Goal: Check status: Check status

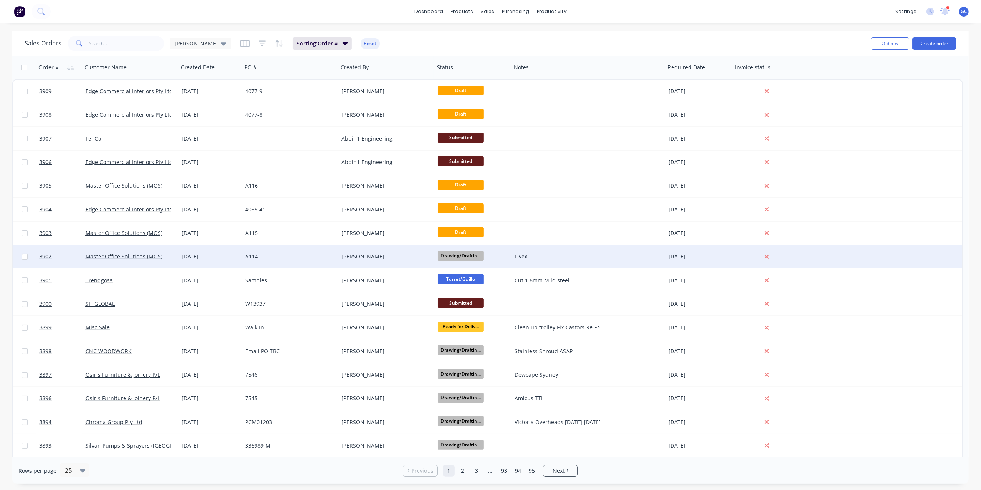
click at [306, 253] on div "A114" at bounding box center [287, 256] width 85 height 8
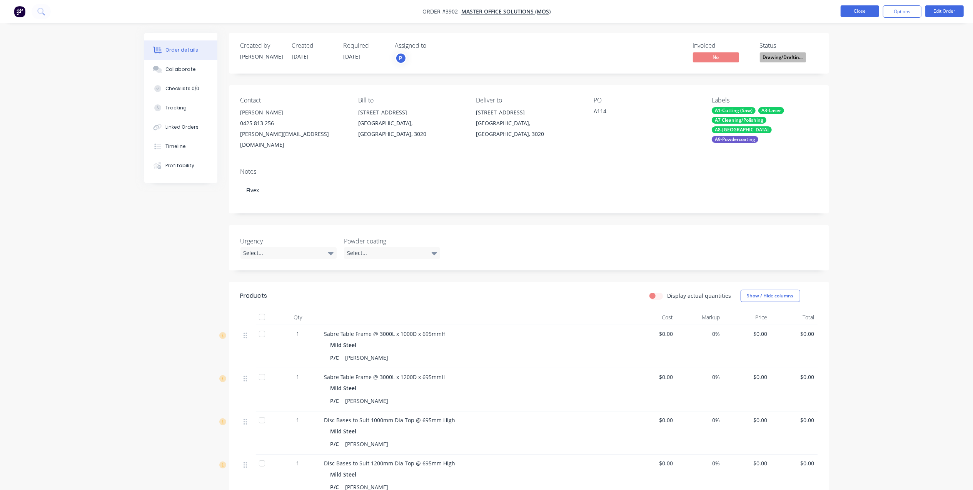
click at [858, 10] on button "Close" at bounding box center [860, 11] width 38 height 12
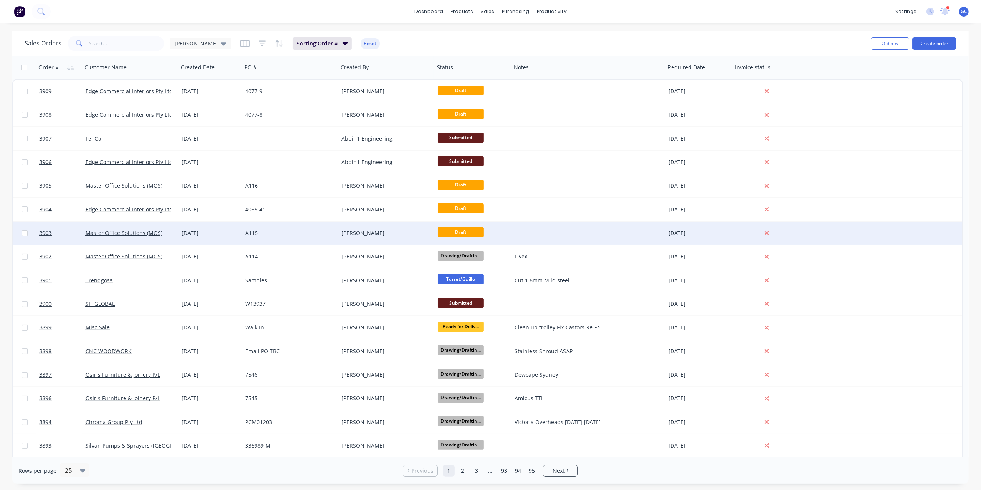
click at [315, 234] on div "A115" at bounding box center [287, 233] width 85 height 8
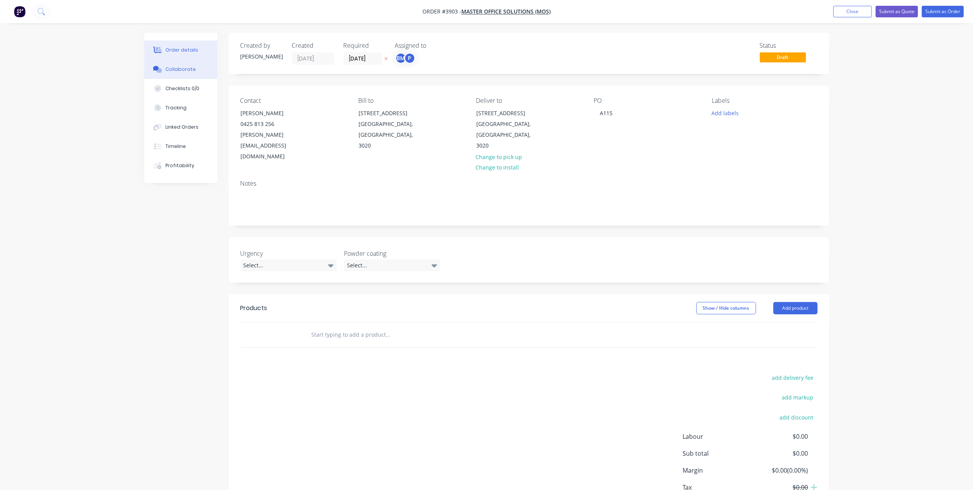
click at [173, 74] on button "Collaborate" at bounding box center [180, 69] width 73 height 19
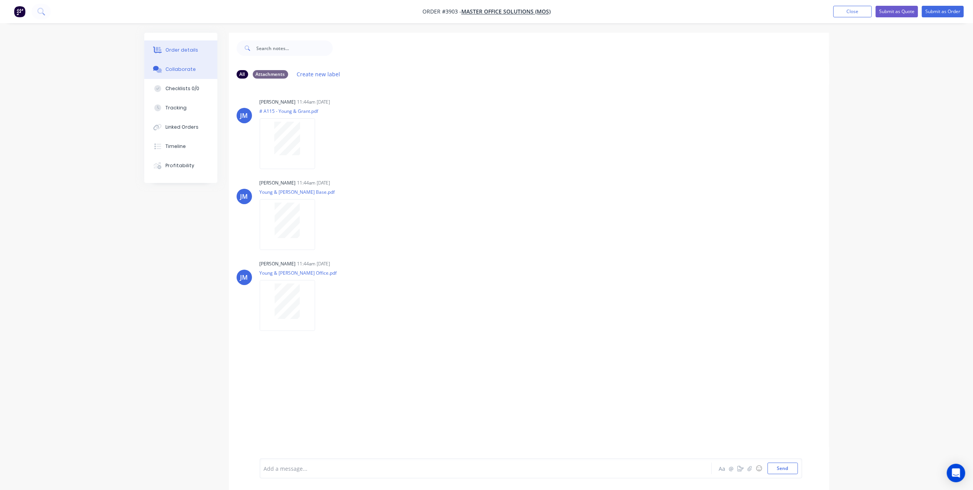
click at [196, 48] on button "Order details" at bounding box center [180, 49] width 73 height 19
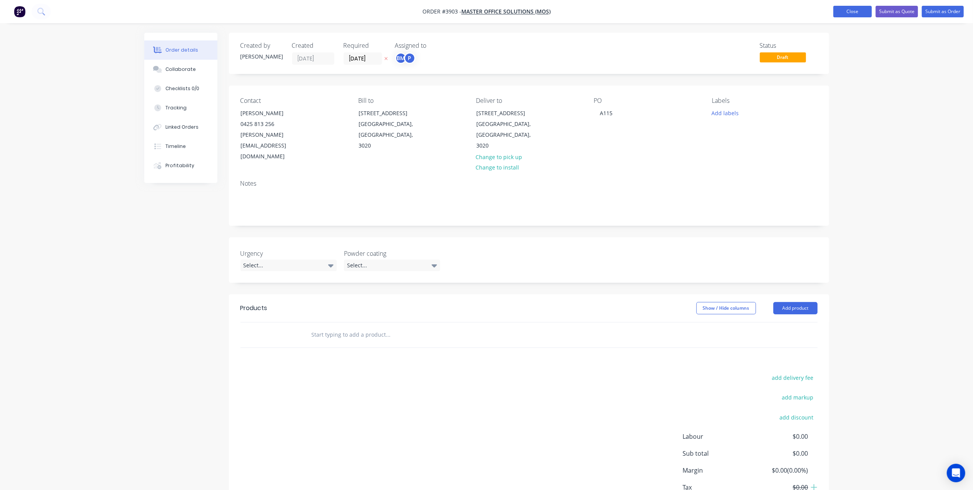
click at [849, 12] on button "Close" at bounding box center [853, 12] width 38 height 12
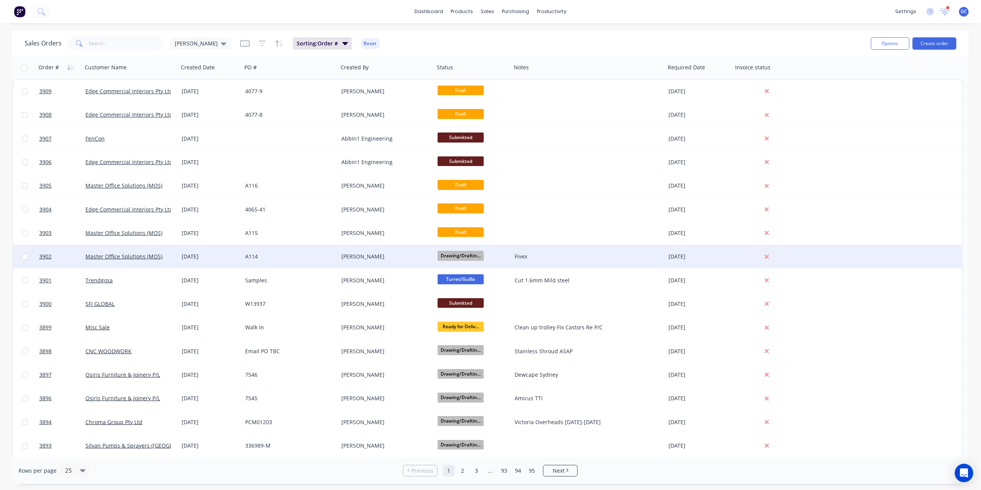
click at [302, 257] on div "A114" at bounding box center [287, 256] width 85 height 8
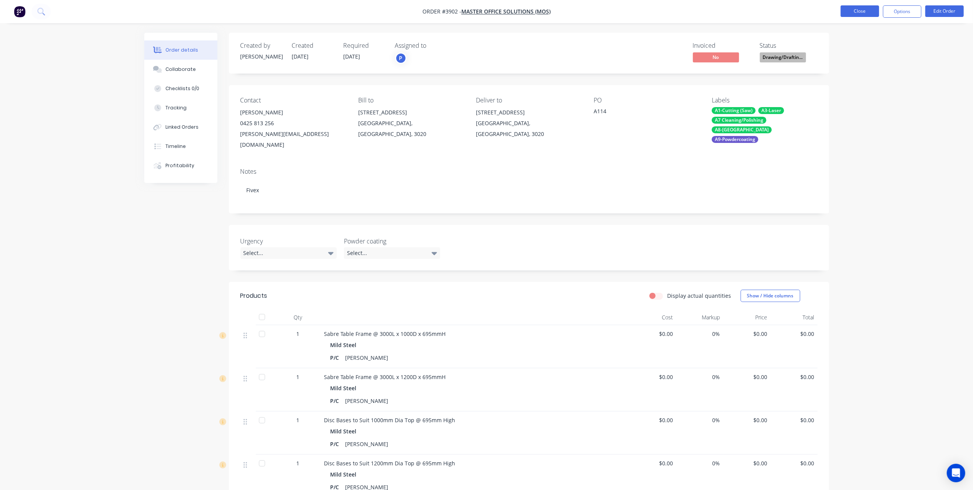
drag, startPoint x: 851, startPoint y: 18, endPoint x: 854, endPoint y: 13, distance: 6.9
click at [851, 18] on nav "Order #3902 - Master Office Solutions (MOS) Close Options Edit Order" at bounding box center [486, 11] width 973 height 23
click at [855, 12] on button "Close" at bounding box center [860, 11] width 38 height 12
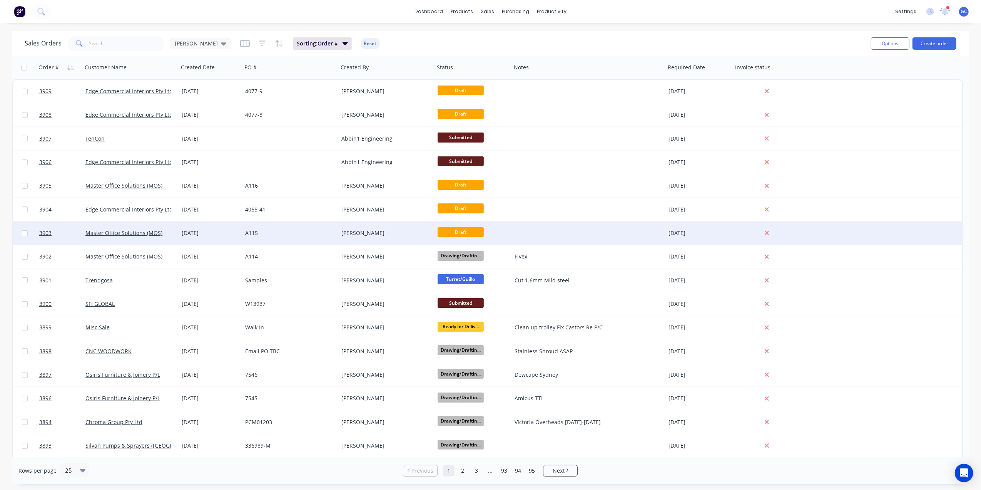
click at [323, 233] on div "A115" at bounding box center [287, 233] width 85 height 8
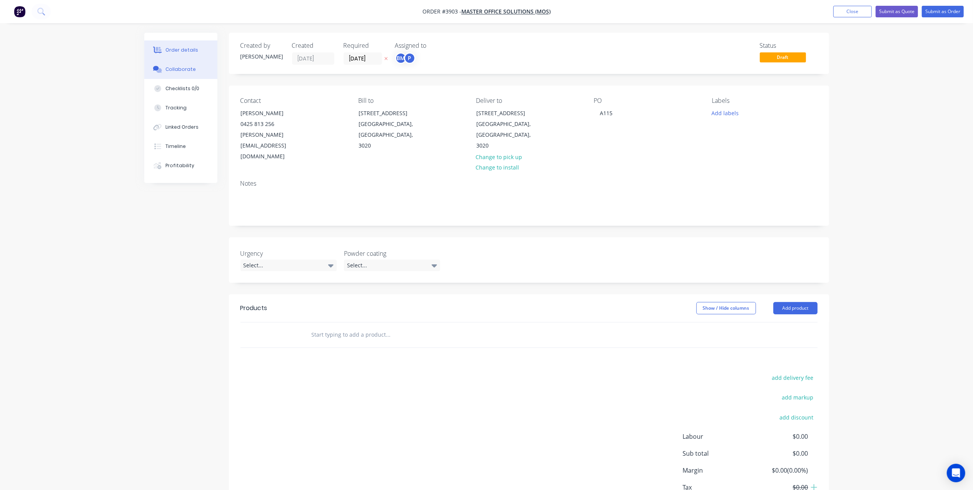
click at [205, 68] on button "Collaborate" at bounding box center [180, 69] width 73 height 19
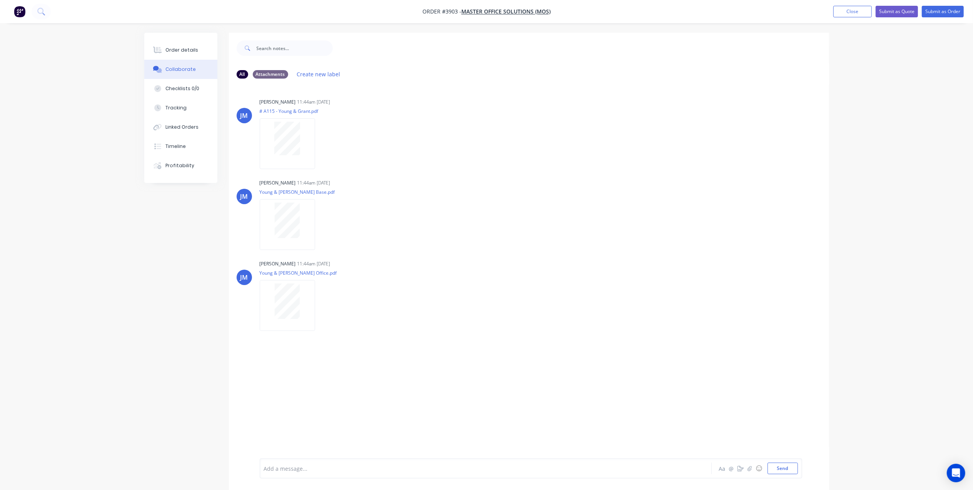
click at [845, 5] on nav "Order #3903 - Master Office Solutions (MOS) Add product Close Submit as Quote S…" at bounding box center [486, 11] width 973 height 23
click at [845, 10] on button "Close" at bounding box center [853, 12] width 38 height 12
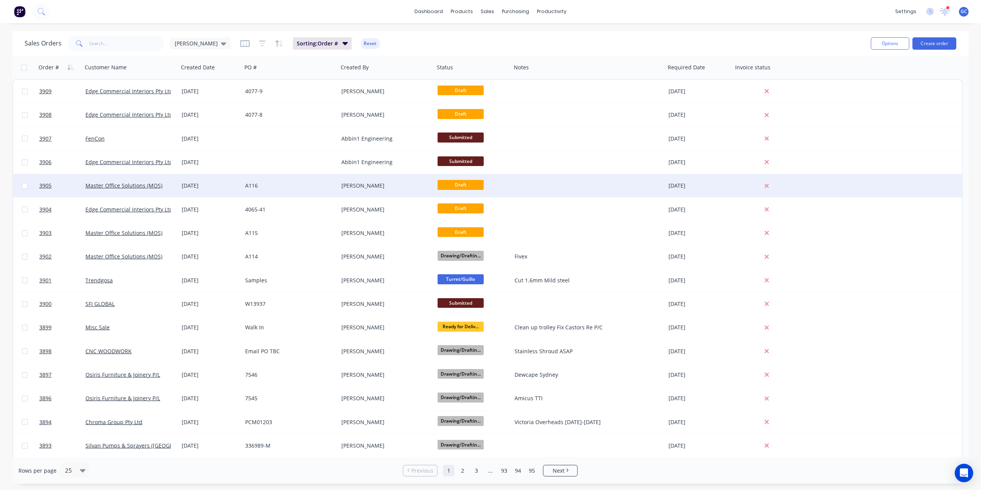
click at [292, 177] on div "A116" at bounding box center [290, 185] width 96 height 23
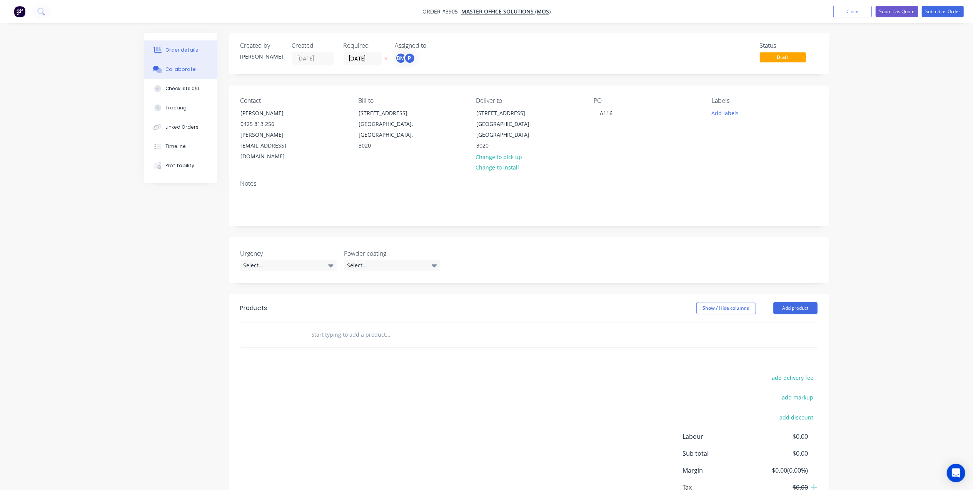
click at [182, 69] on div "Collaborate" at bounding box center [180, 69] width 30 height 7
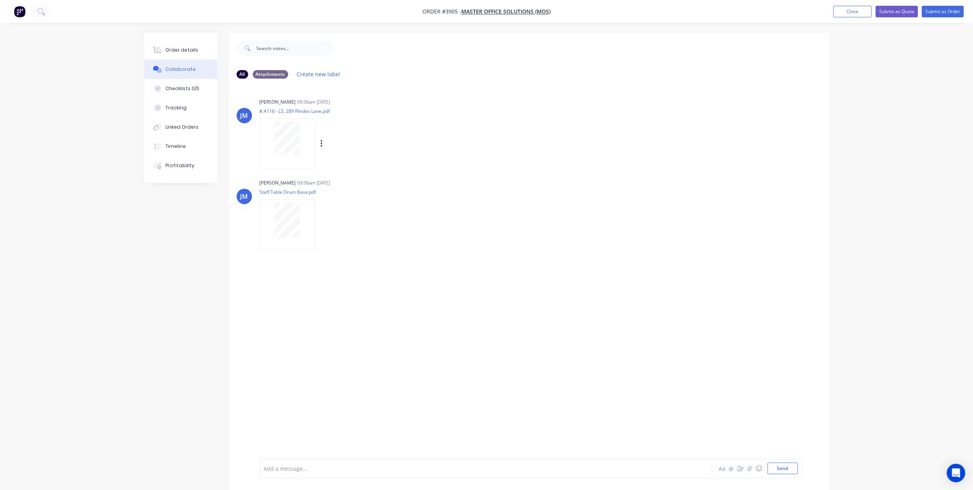
click at [303, 151] on div at bounding box center [287, 138] width 48 height 33
click at [269, 131] on div at bounding box center [287, 138] width 48 height 33
drag, startPoint x: 190, startPoint y: 50, endPoint x: 204, endPoint y: 44, distance: 15.2
click at [190, 50] on div "Order details" at bounding box center [181, 50] width 33 height 7
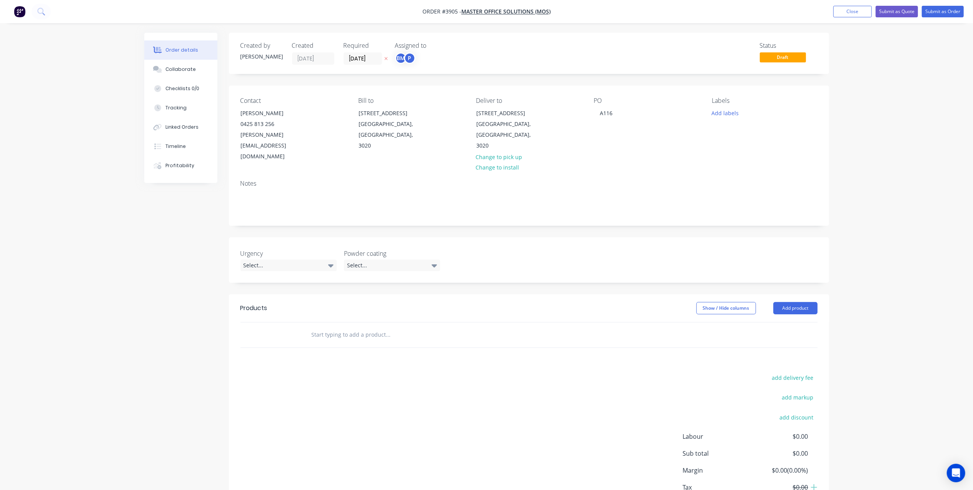
click at [873, 2] on nav "Order #3905 - Master Office Solutions (MOS) Add product Close Submit as Quote S…" at bounding box center [486, 11] width 973 height 23
click at [862, 4] on nav "Order #3905 - Master Office Solutions (MOS) Add product Close Submit as Quote S…" at bounding box center [486, 11] width 973 height 23
click at [854, 11] on button "Close" at bounding box center [853, 12] width 38 height 12
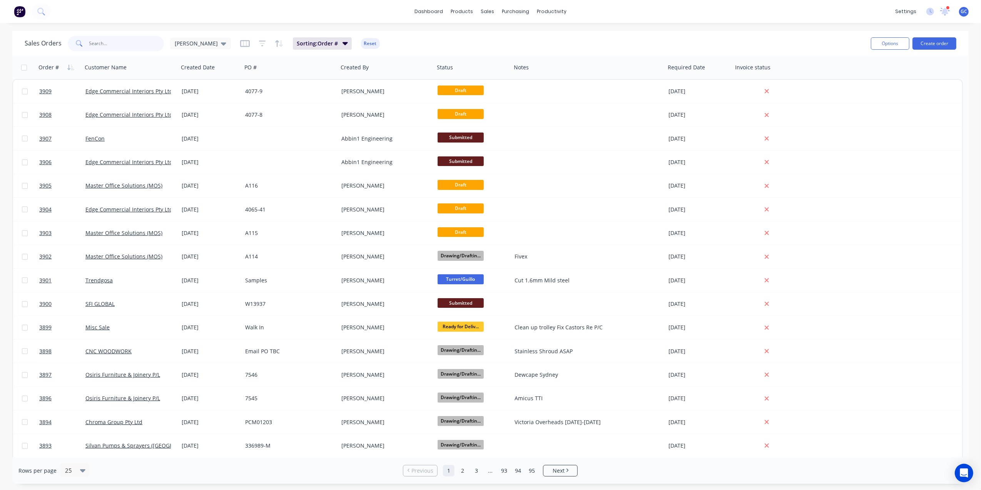
click at [136, 38] on input "text" at bounding box center [126, 43] width 75 height 15
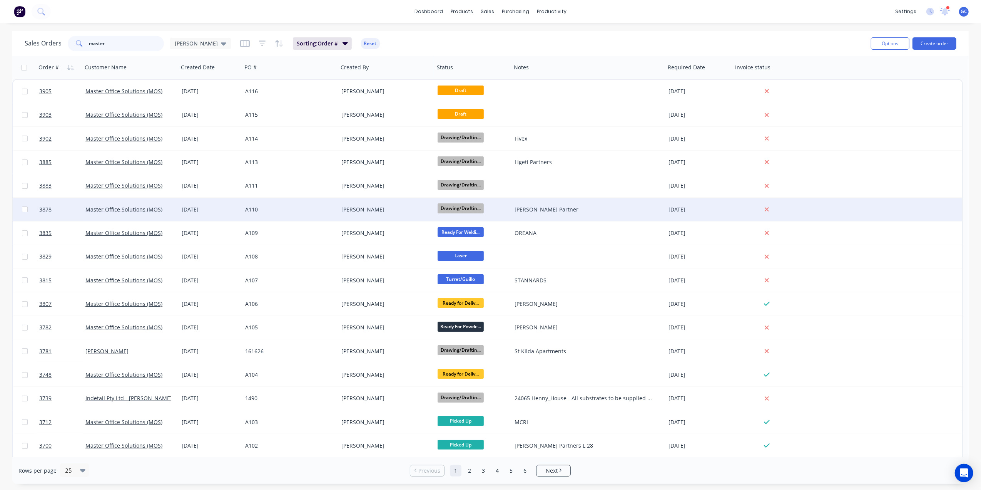
type input "master"
click at [402, 210] on div "[PERSON_NAME]" at bounding box center [383, 210] width 85 height 8
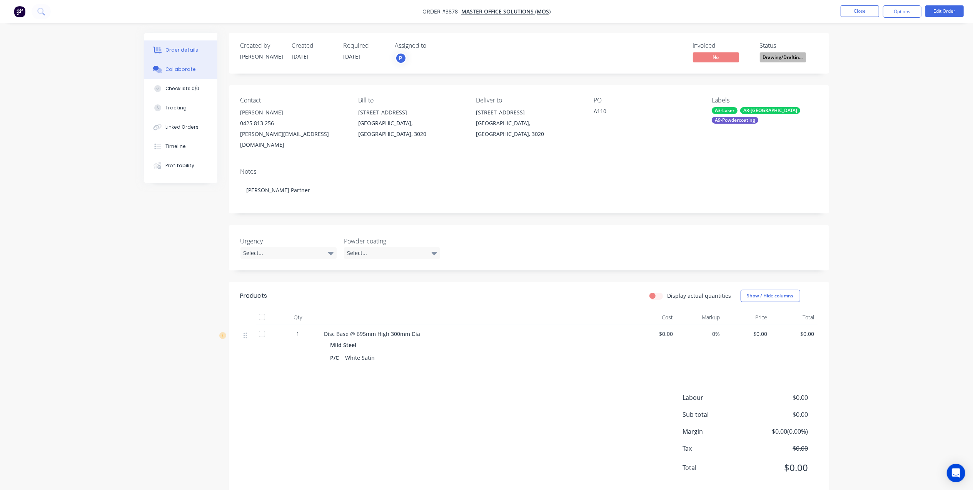
click at [194, 64] on button "Collaborate" at bounding box center [180, 69] width 73 height 19
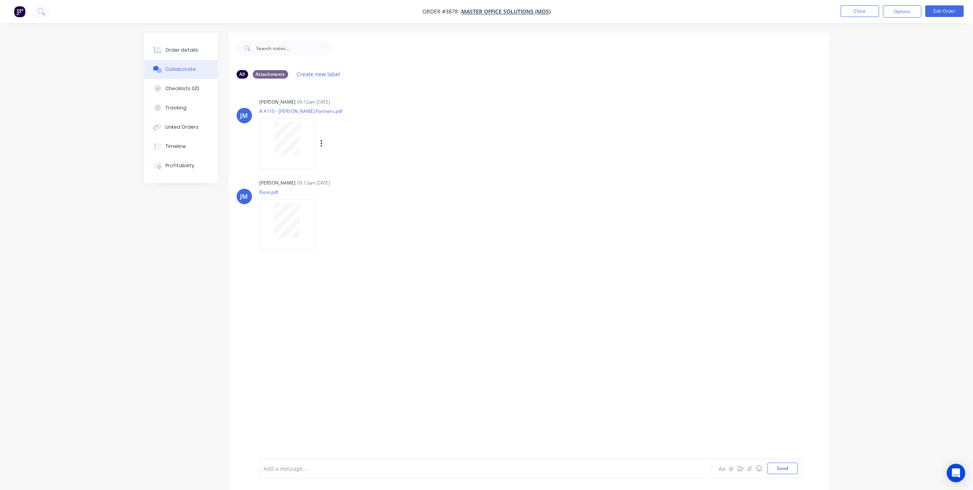
click at [447, 108] on div "[PERSON_NAME] 09:12am [DATE] # A110 - [PERSON_NAME] Partners.pdf Labels Downloa…" at bounding box center [380, 130] width 241 height 69
click at [202, 52] on button "Order details" at bounding box center [180, 49] width 73 height 19
